Goal: Task Accomplishment & Management: Manage account settings

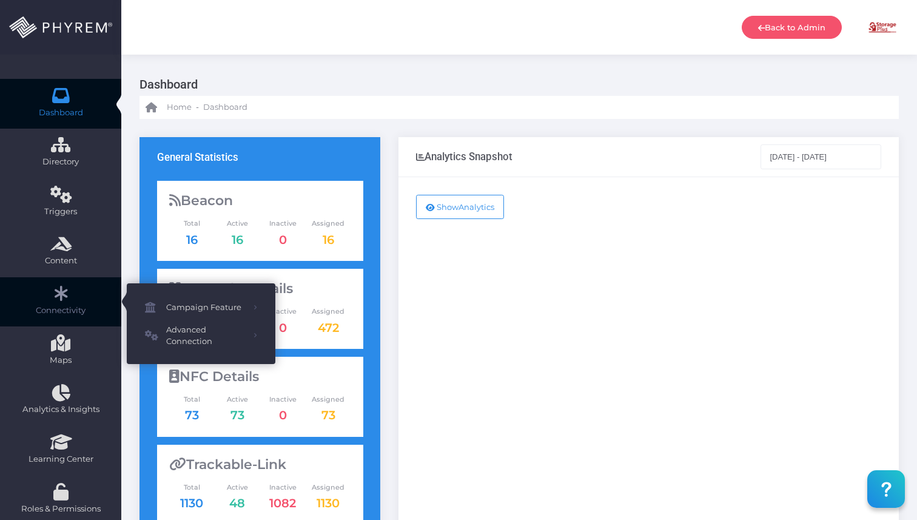
click at [62, 293] on icon at bounding box center [60, 293] width 21 height 0
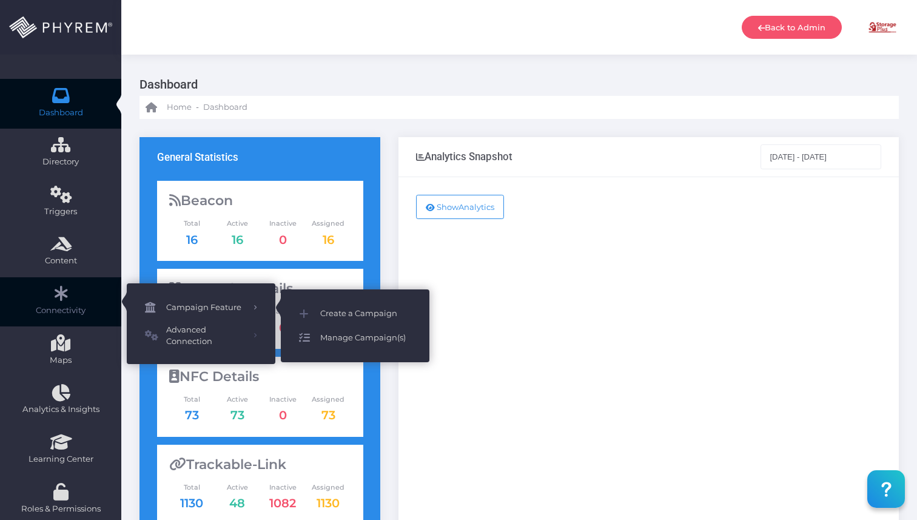
click at [376, 339] on span "Manage Campaign(s)" at bounding box center [365, 338] width 91 height 16
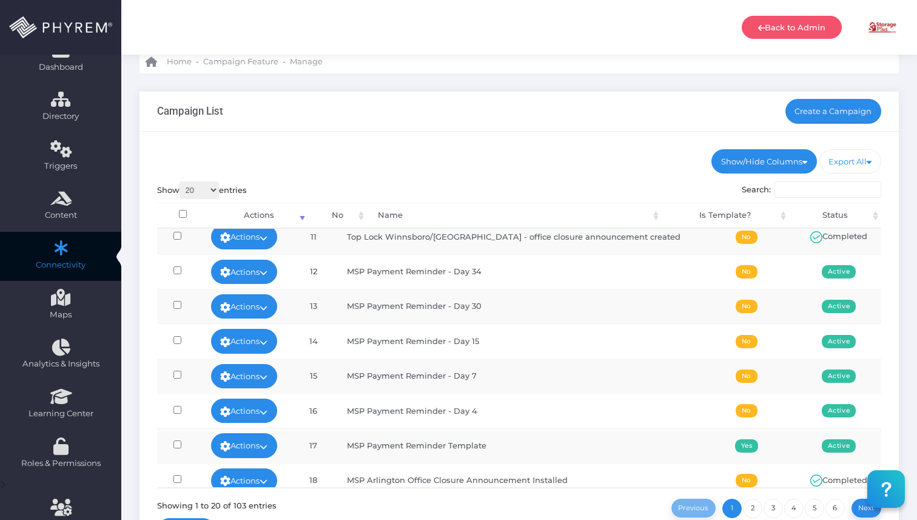
scroll to position [359, 0]
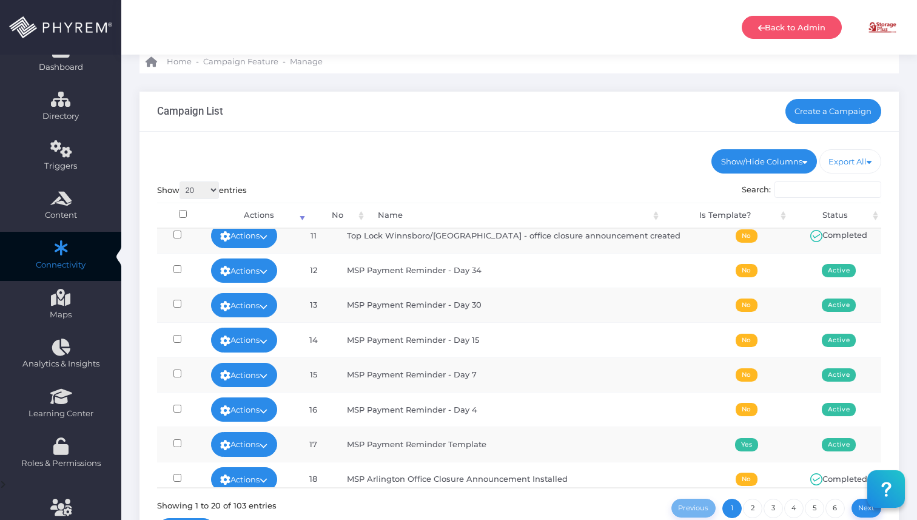
click at [462, 416] on td "MSP Payment Reminder - Day 4" at bounding box center [516, 409] width 361 height 35
click at [278, 404] on span "Actions Edit Deactivate Delete Run Test View Stats" at bounding box center [244, 409] width 67 height 10
click at [268, 411] on icon at bounding box center [264, 411] width 8 height 0
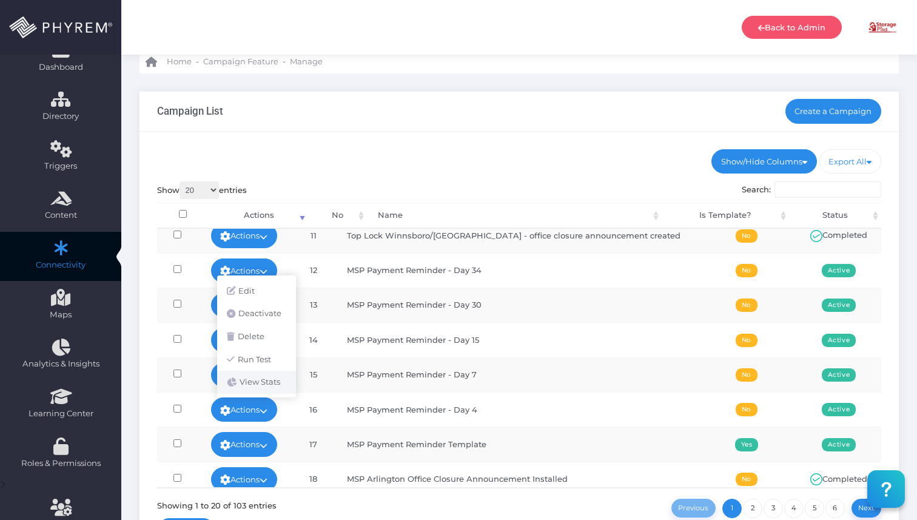
click at [269, 380] on link "View Stats" at bounding box center [256, 382] width 79 height 23
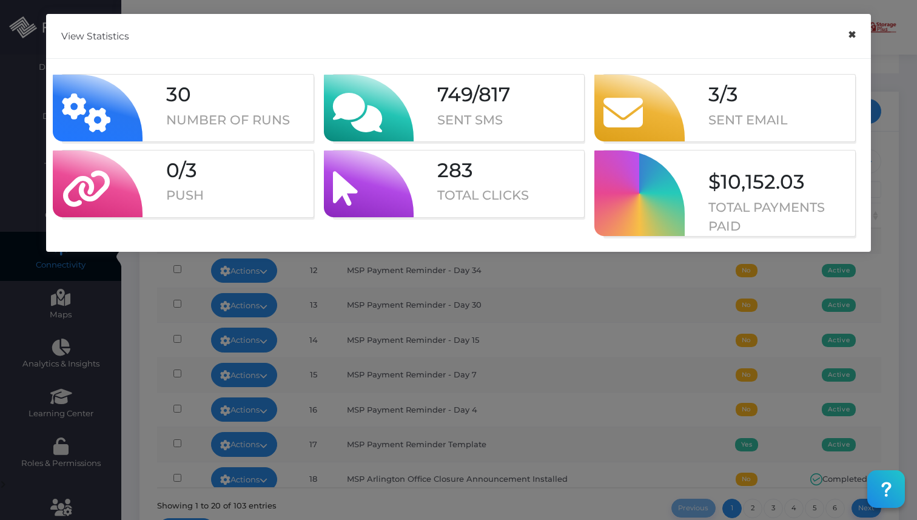
click at [849, 34] on button "×" at bounding box center [852, 34] width 24 height 27
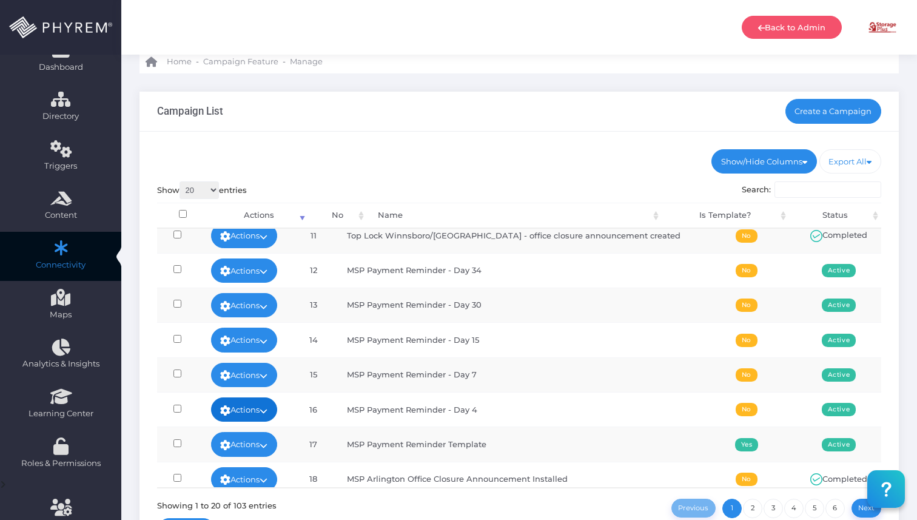
click at [272, 412] on link "Actions" at bounding box center [244, 409] width 67 height 24
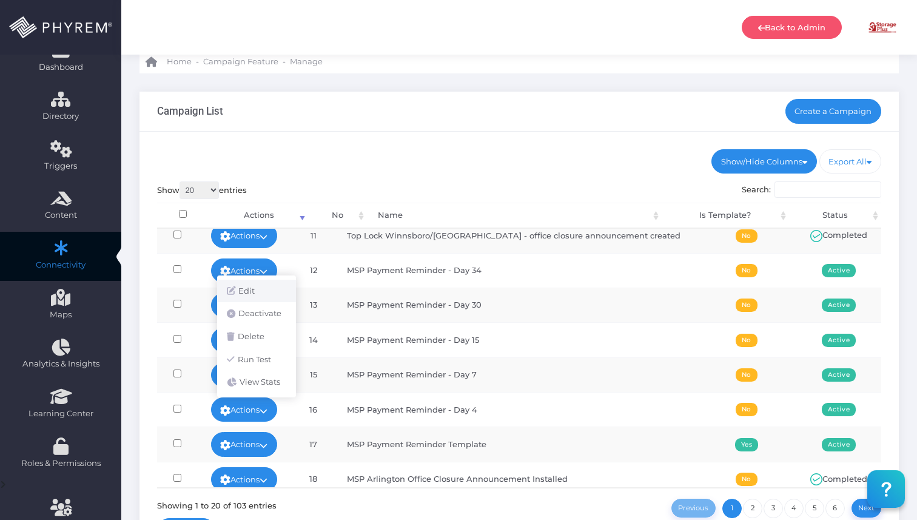
click at [267, 280] on link "Edit" at bounding box center [256, 291] width 79 height 23
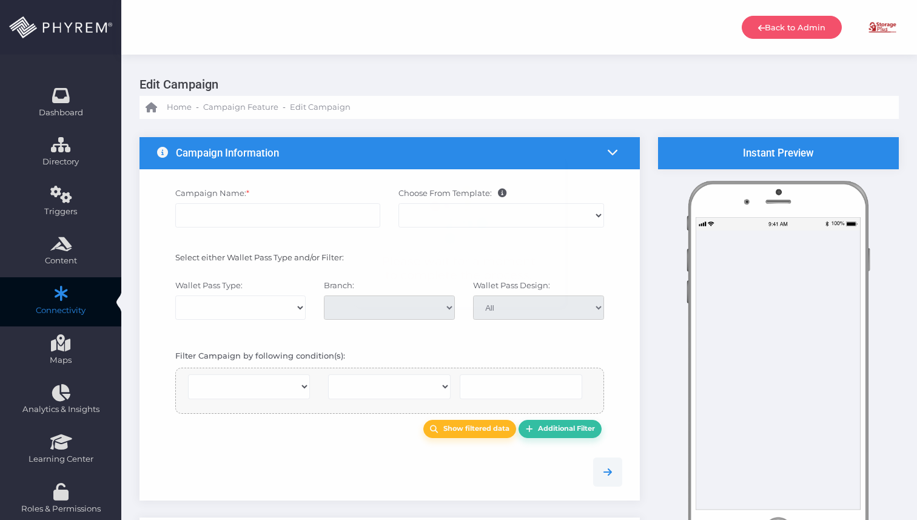
select select
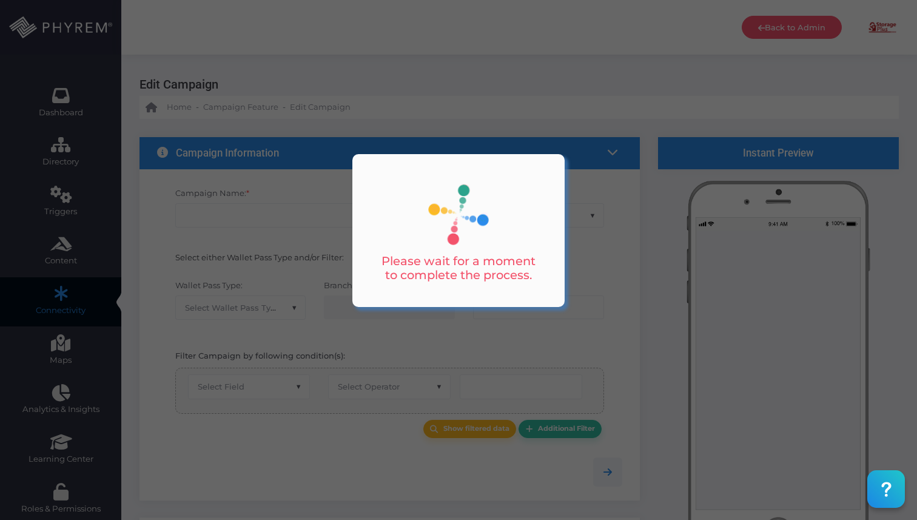
type input "MSP Payment Reminder - Day 4"
select select "15"
select select
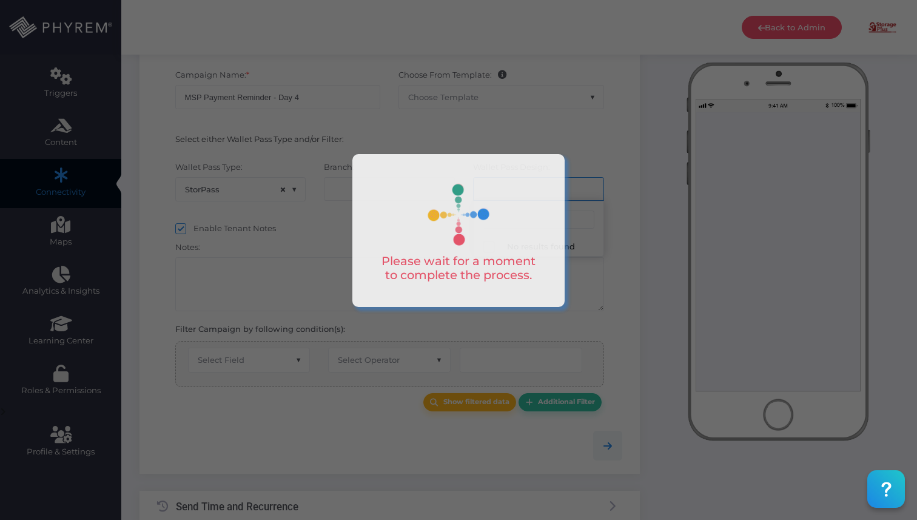
select select "616"
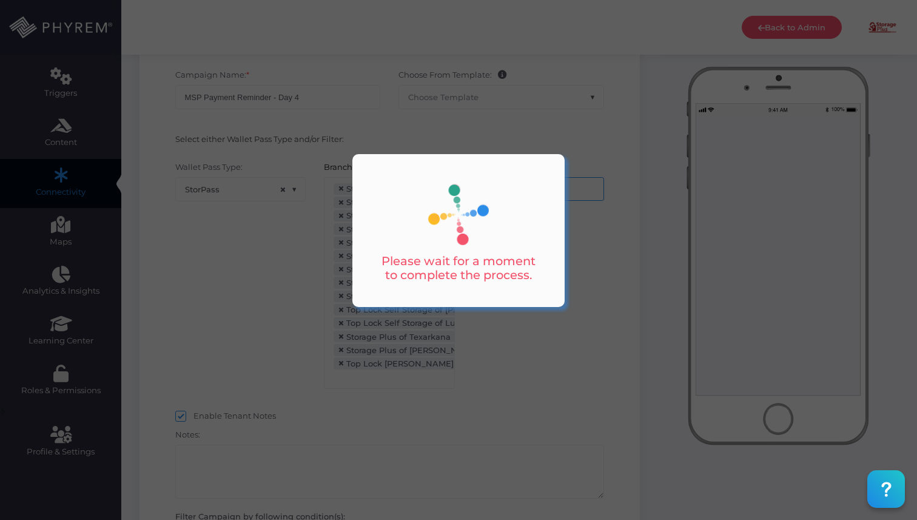
scroll to position [120, 0]
select select "after_x_days"
select select "2112"
select select "dPaidThru"
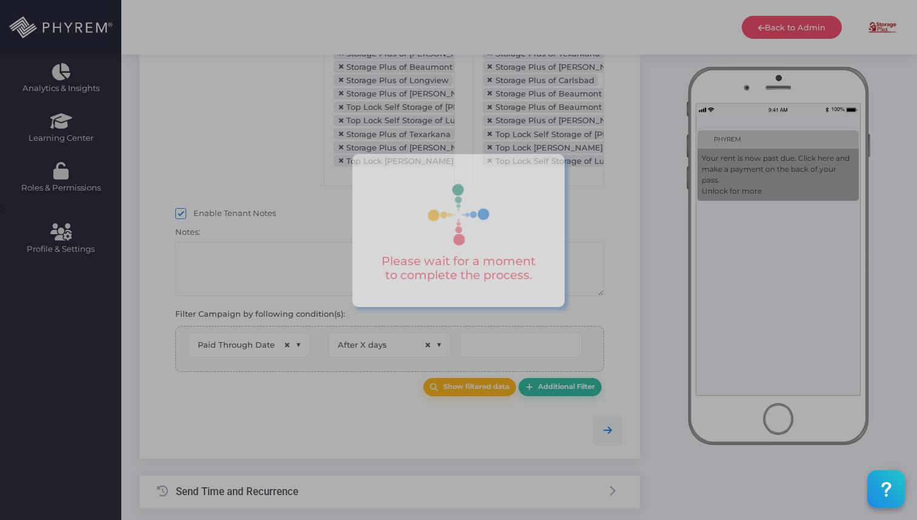
type input "5"
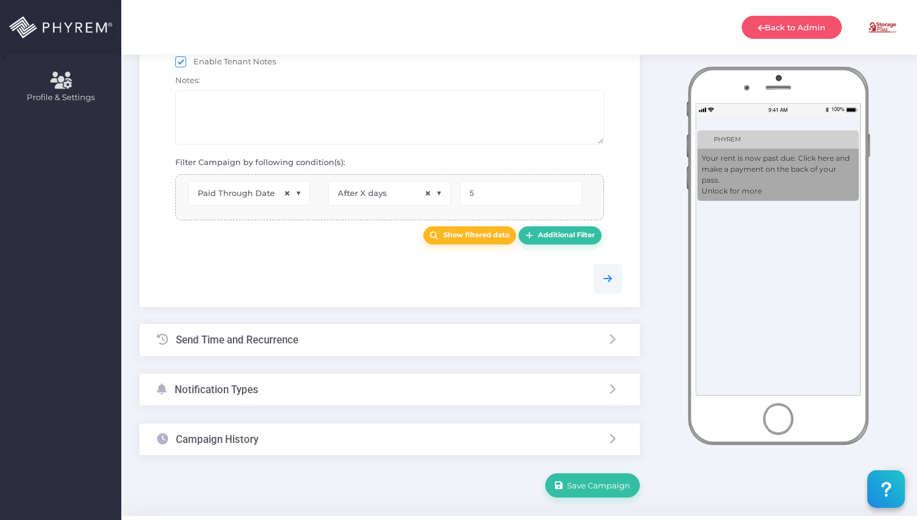
select select "pr_wallet_users.voided"
select select "equals"
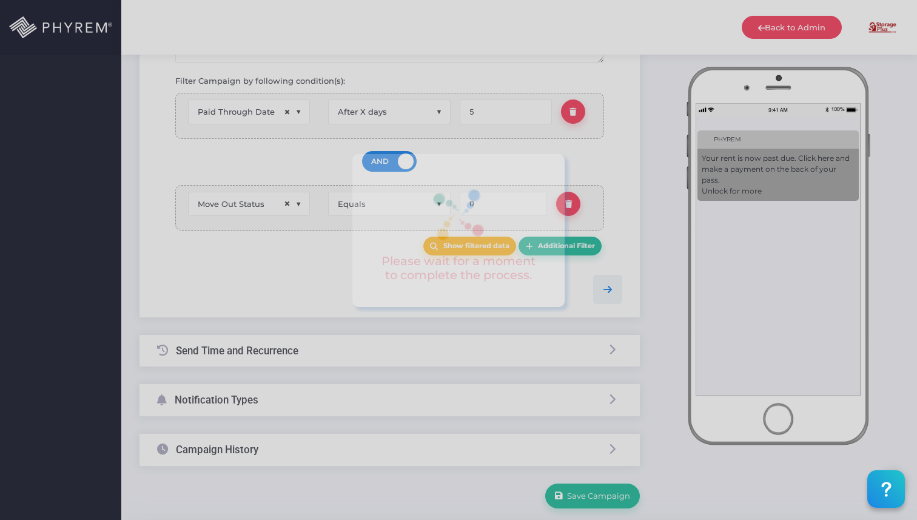
scroll to position [565, 0]
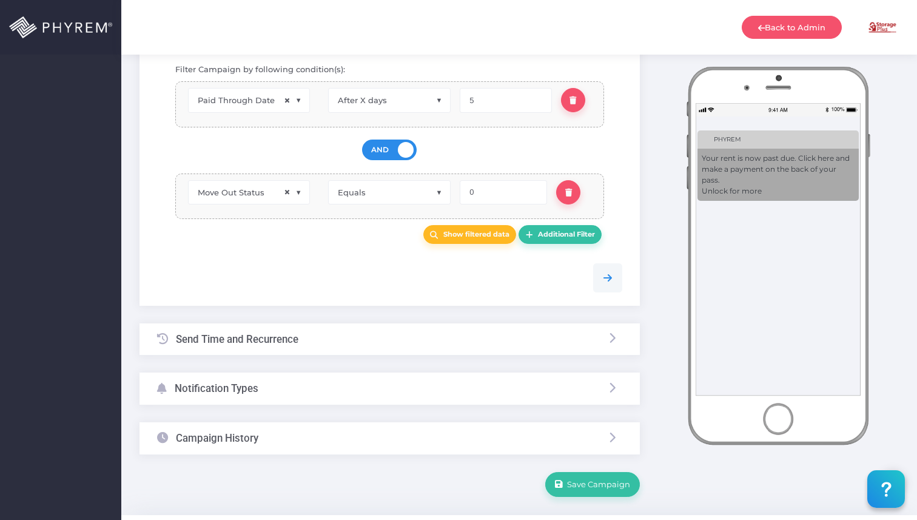
click at [239, 433] on h3 "Campaign History" at bounding box center [217, 438] width 83 height 12
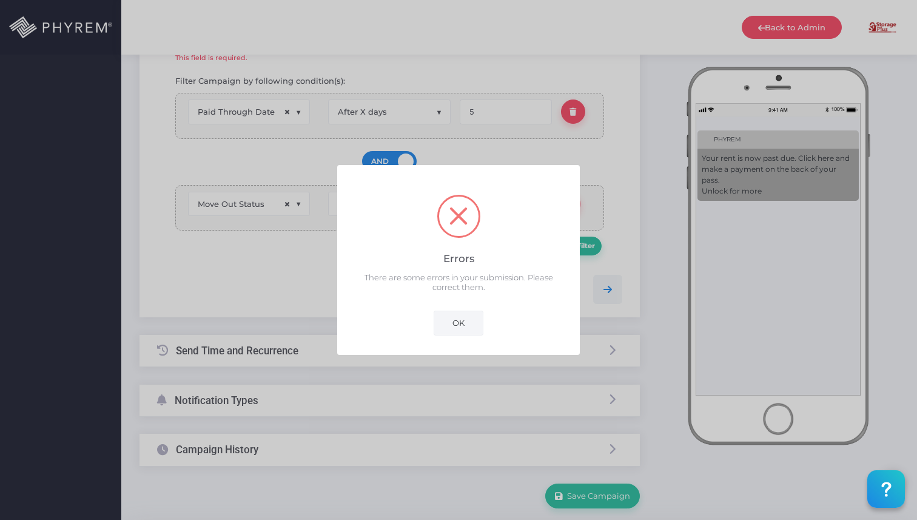
click at [447, 325] on button "OK" at bounding box center [459, 323] width 50 height 24
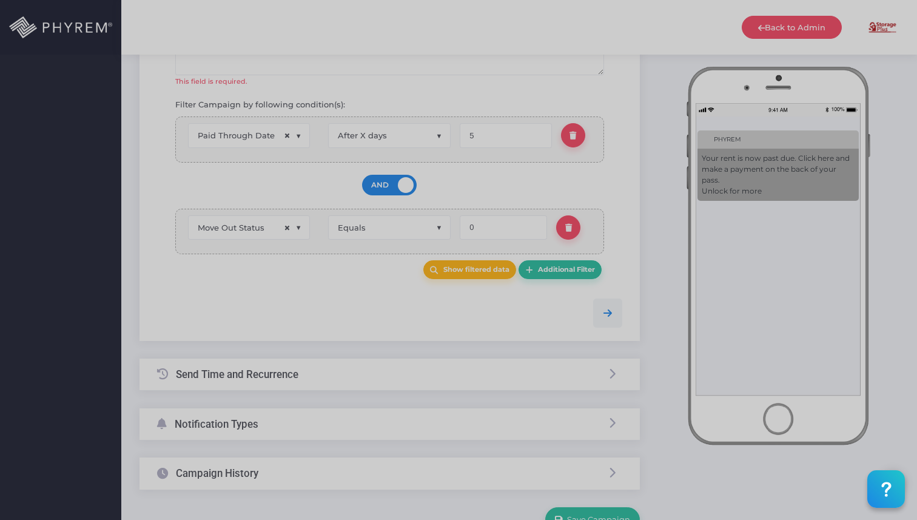
scroll to position [433, 0]
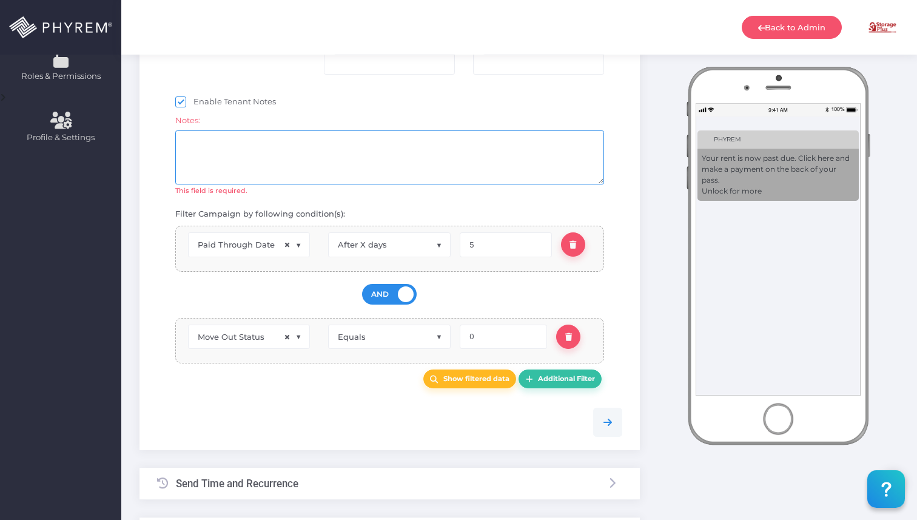
click at [261, 155] on textarea at bounding box center [389, 157] width 429 height 54
click at [184, 103] on span at bounding box center [180, 101] width 11 height 11
click at [194, 103] on input "Enable Tenant Notes" at bounding box center [198, 100] width 8 height 8
checkbox input "false"
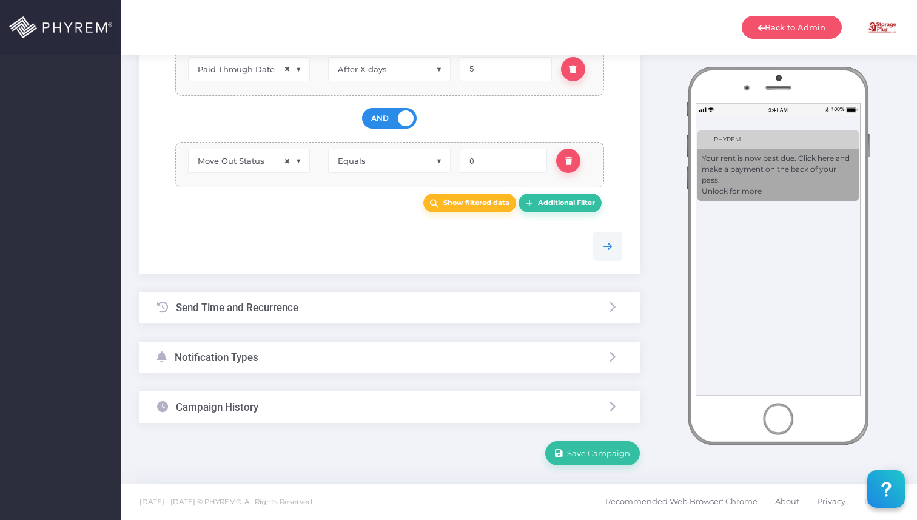
click at [249, 402] on h3 "Campaign History" at bounding box center [217, 407] width 83 height 12
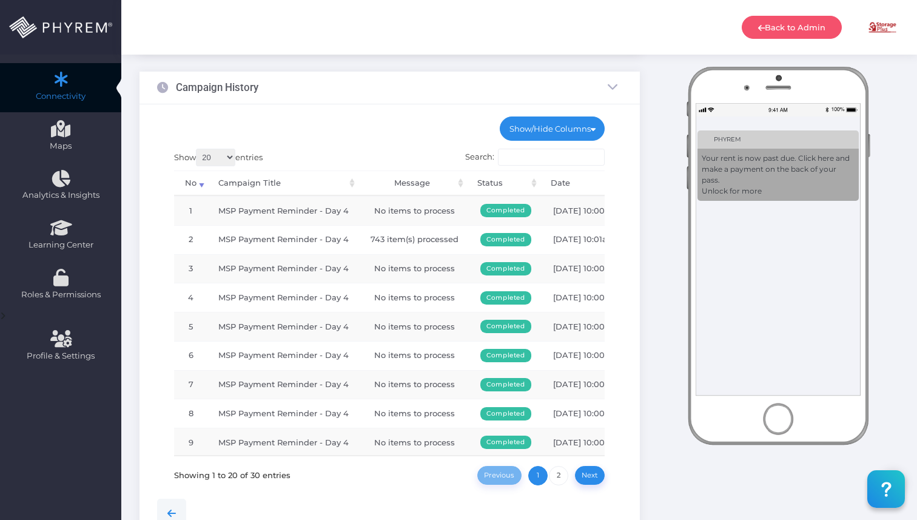
scroll to position [0, 0]
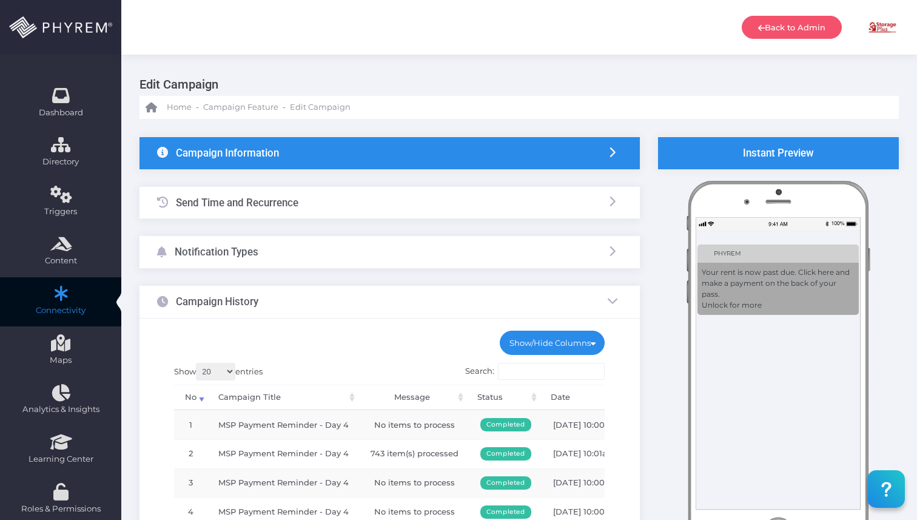
click at [248, 261] on div "Notification Types" at bounding box center [207, 252] width 101 height 32
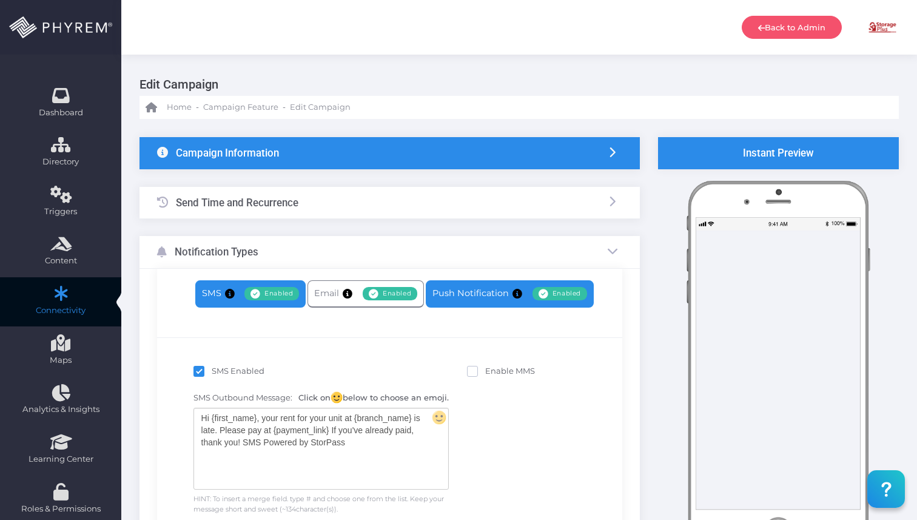
click at [462, 297] on link "Push Notification Enabled Disabled" at bounding box center [510, 293] width 168 height 27
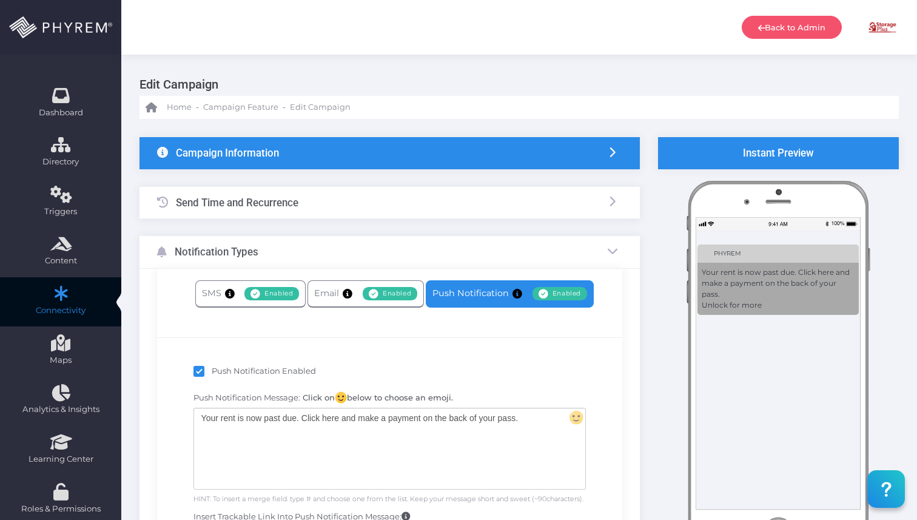
scroll to position [56, 0]
